Goal: Navigation & Orientation: Find specific page/section

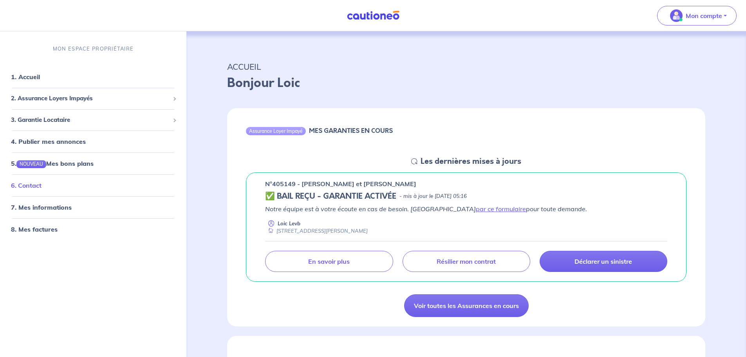
click at [34, 187] on link "6. Contact" at bounding box center [26, 185] width 31 height 8
click at [728, 17] on button "Mon compte" at bounding box center [697, 16] width 80 height 20
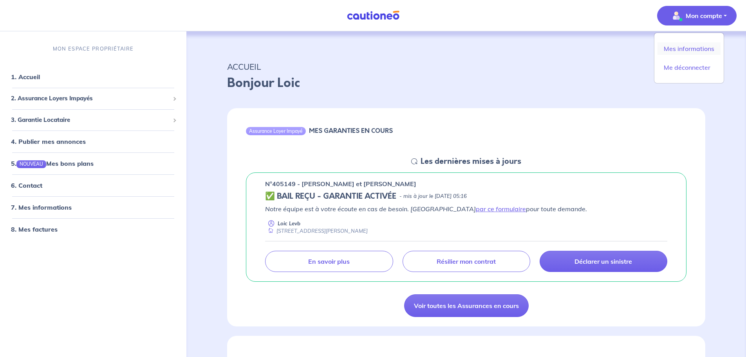
click at [690, 47] on link "Mes informations" at bounding box center [689, 48] width 63 height 13
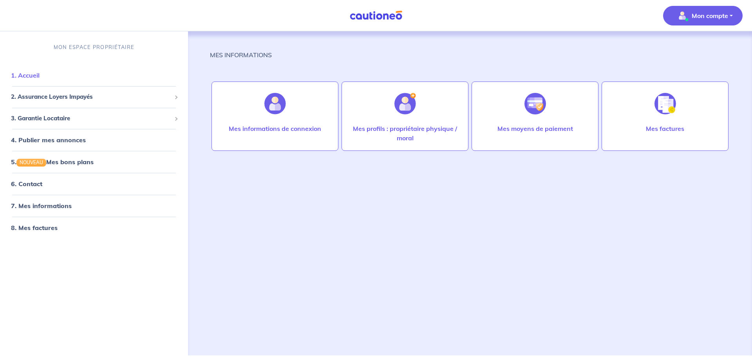
click at [29, 74] on link "1. Accueil" at bounding box center [25, 75] width 29 height 8
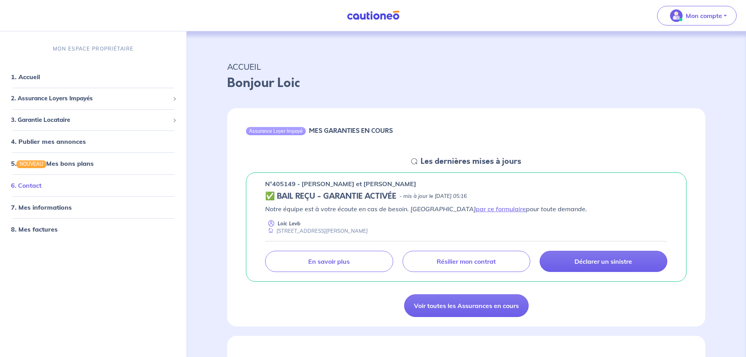
click at [42, 185] on link "6. Contact" at bounding box center [26, 185] width 31 height 8
